Goal: Entertainment & Leisure: Consume media (video, audio)

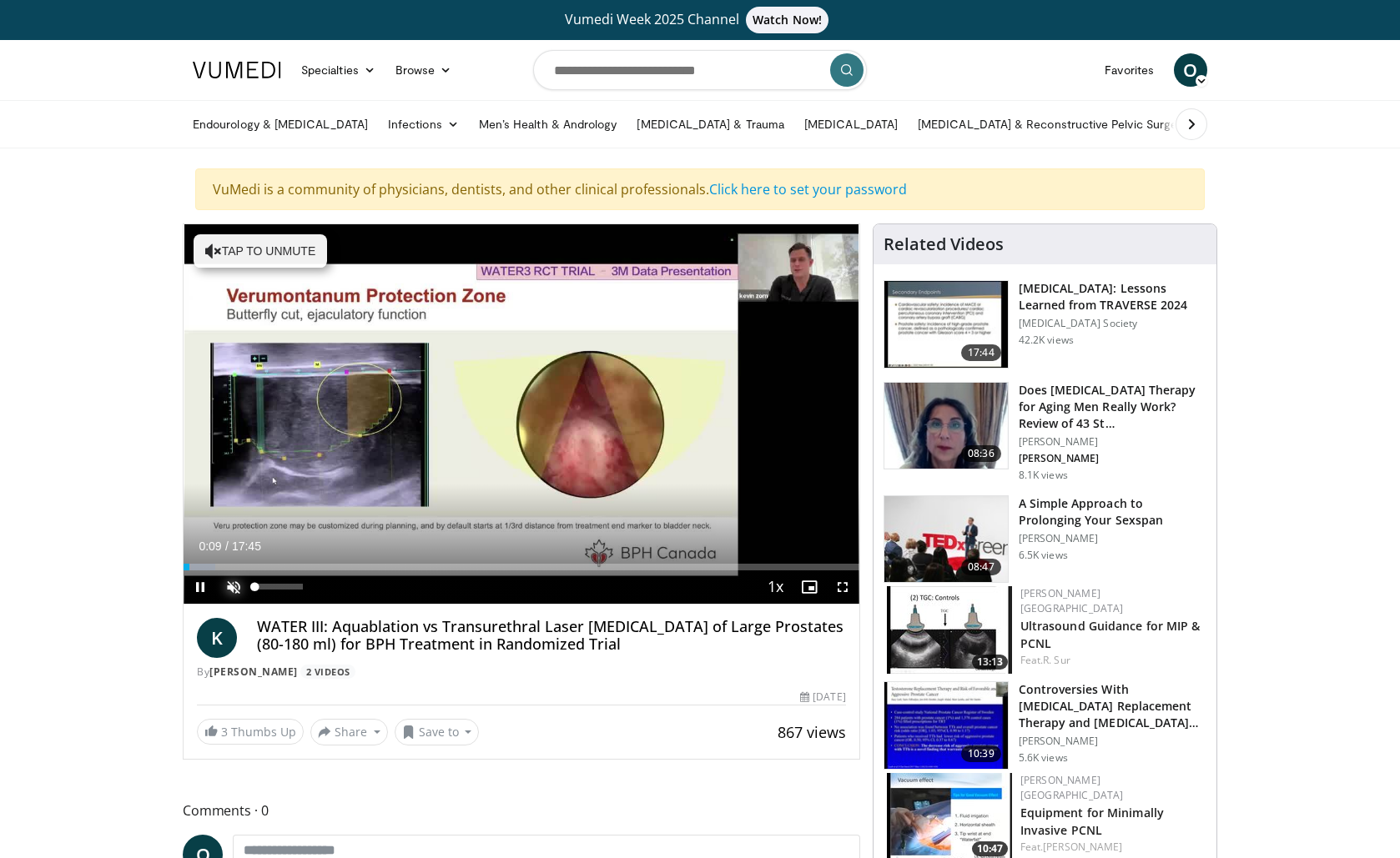
click at [240, 591] on span "Video Player" at bounding box center [234, 587] width 33 height 33
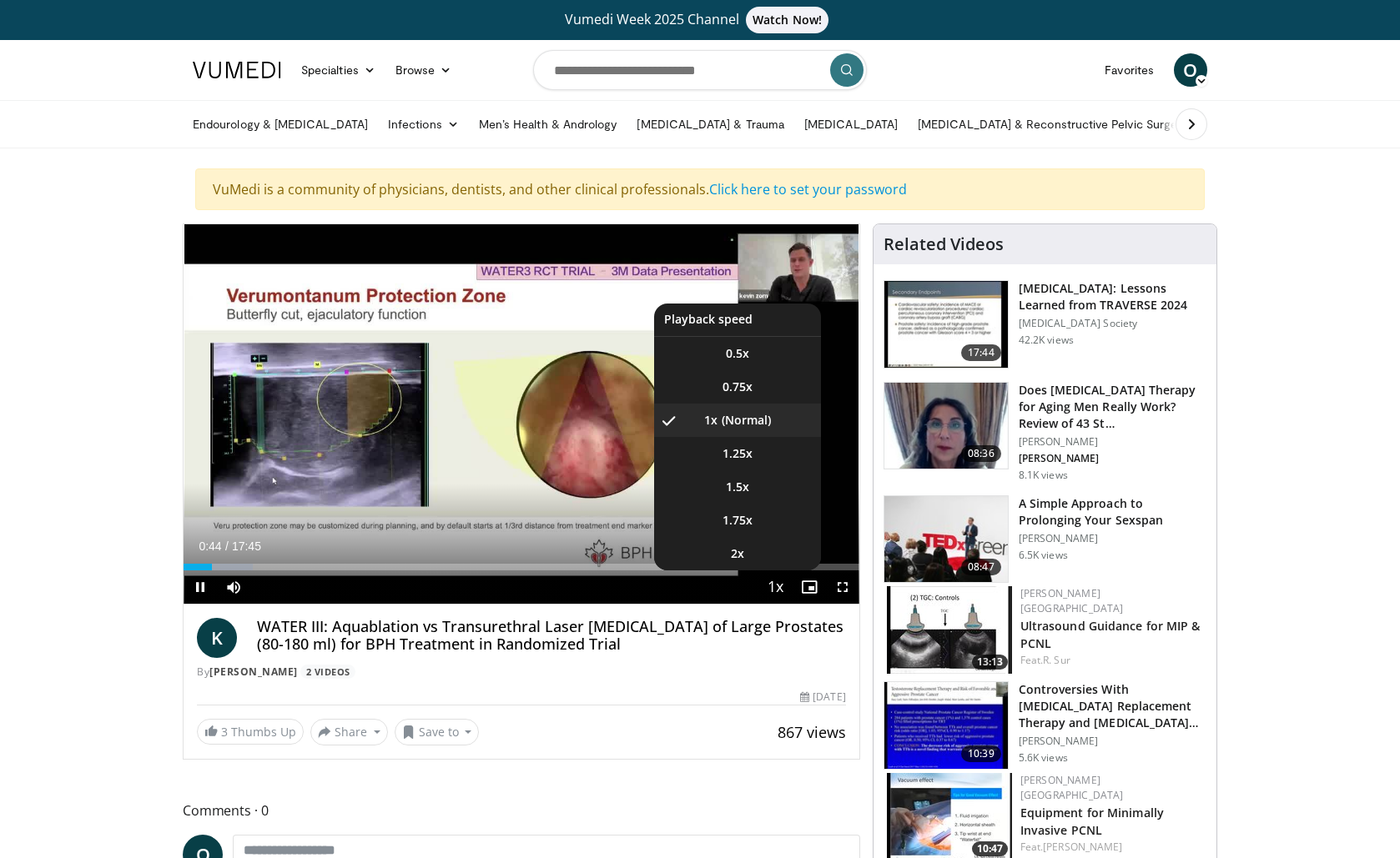
click at [777, 594] on span "Video Player" at bounding box center [776, 588] width 24 height 33
click at [780, 588] on span "Video Player" at bounding box center [776, 588] width 24 height 33
click at [758, 560] on li "2x" at bounding box center [738, 554] width 167 height 33
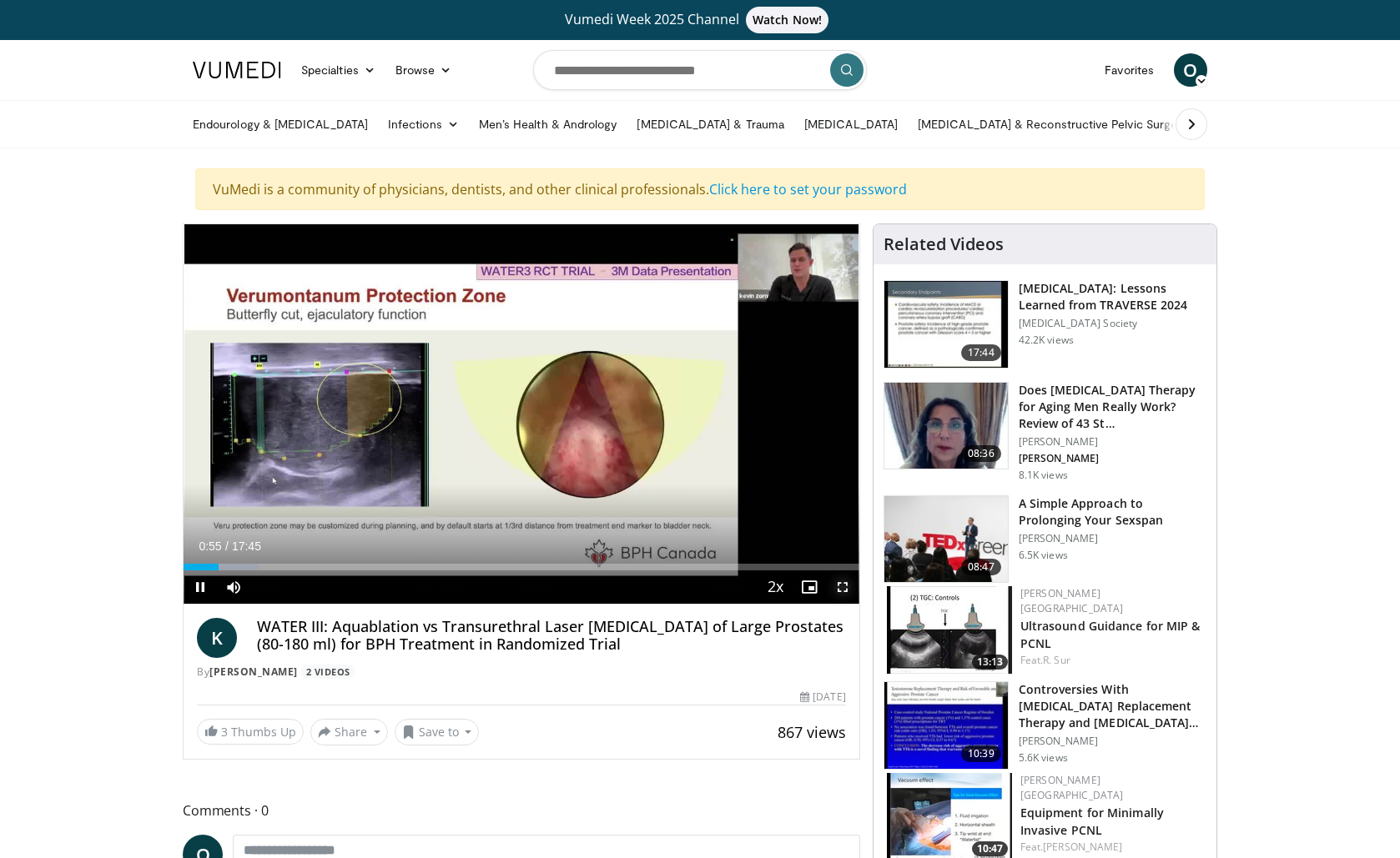
click at [846, 593] on span "Video Player" at bounding box center [842, 587] width 33 height 33
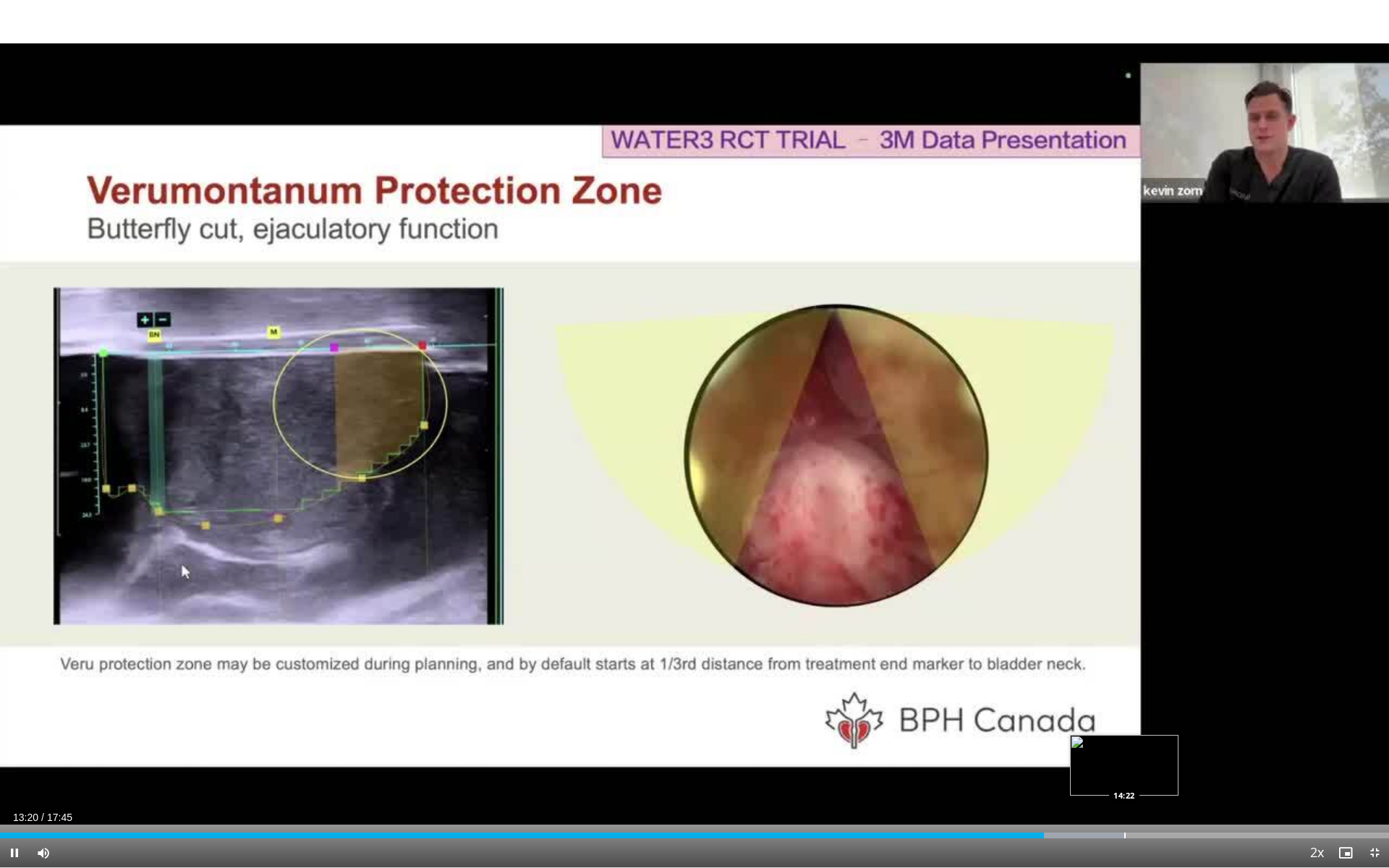
click at [1124, 743] on div "Progress Bar" at bounding box center [1124, 835] width 2 height 6
click at [1156, 743] on div "Progress Bar" at bounding box center [1156, 835] width 2 height 6
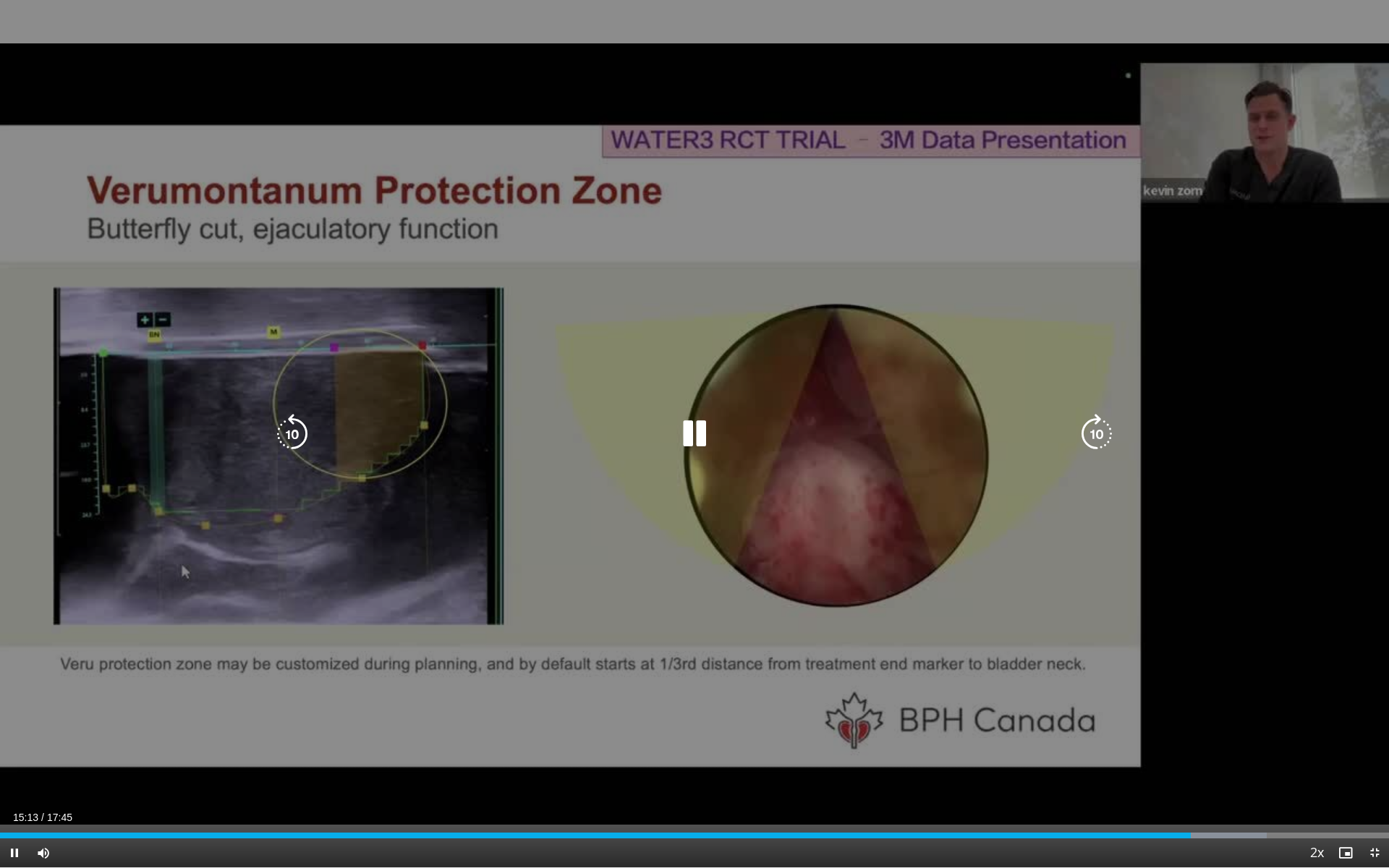
click at [724, 364] on div "10 seconds Tap to unmute" at bounding box center [694, 434] width 1389 height 867
click at [703, 431] on icon "Video Player" at bounding box center [694, 434] width 40 height 40
click at [1213, 21] on div "10 seconds Tap to unmute" at bounding box center [694, 434] width 1389 height 867
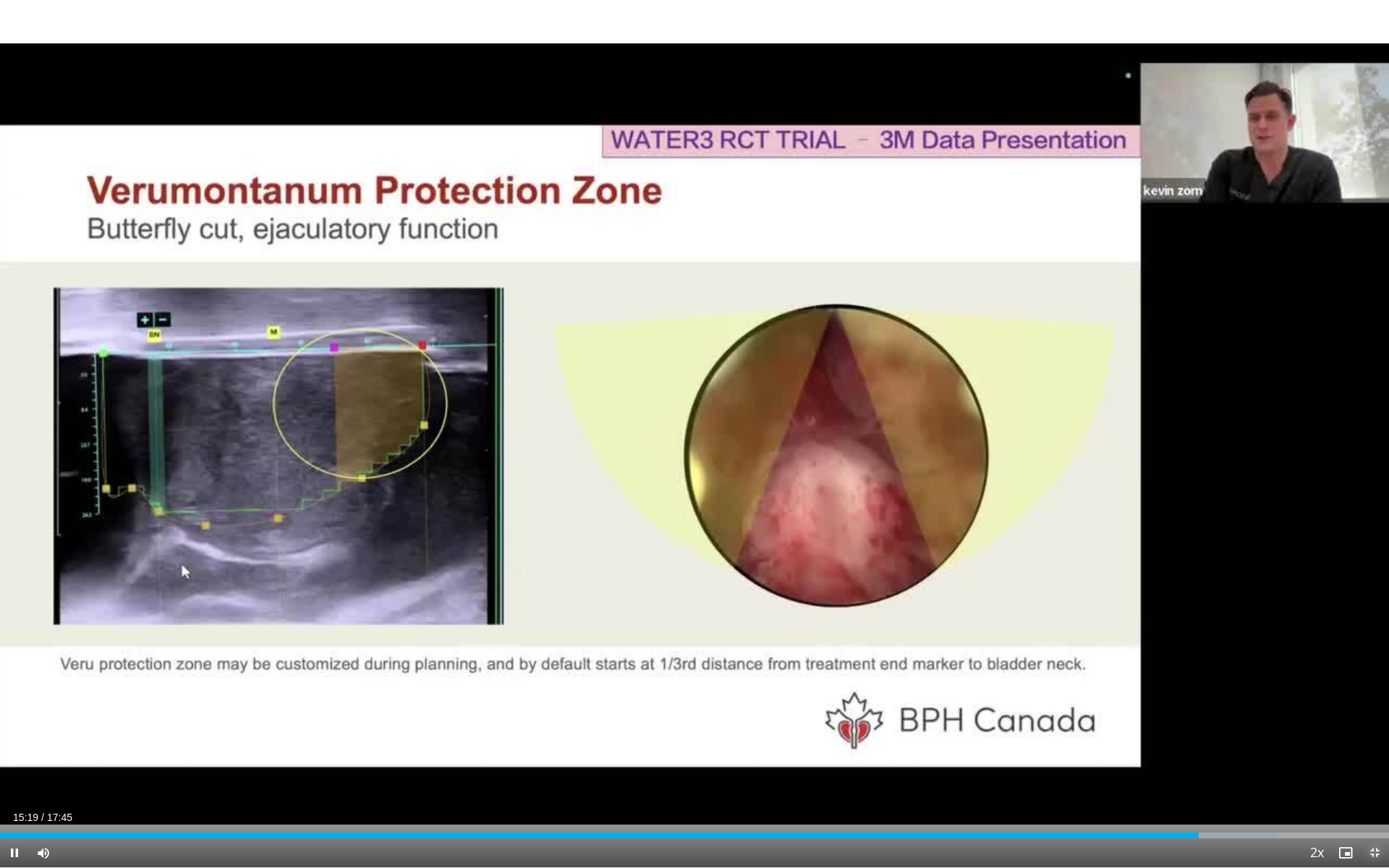
click at [1213, 743] on span "Video Player" at bounding box center [1375, 853] width 29 height 29
